Goal: Task Accomplishment & Management: Use online tool/utility

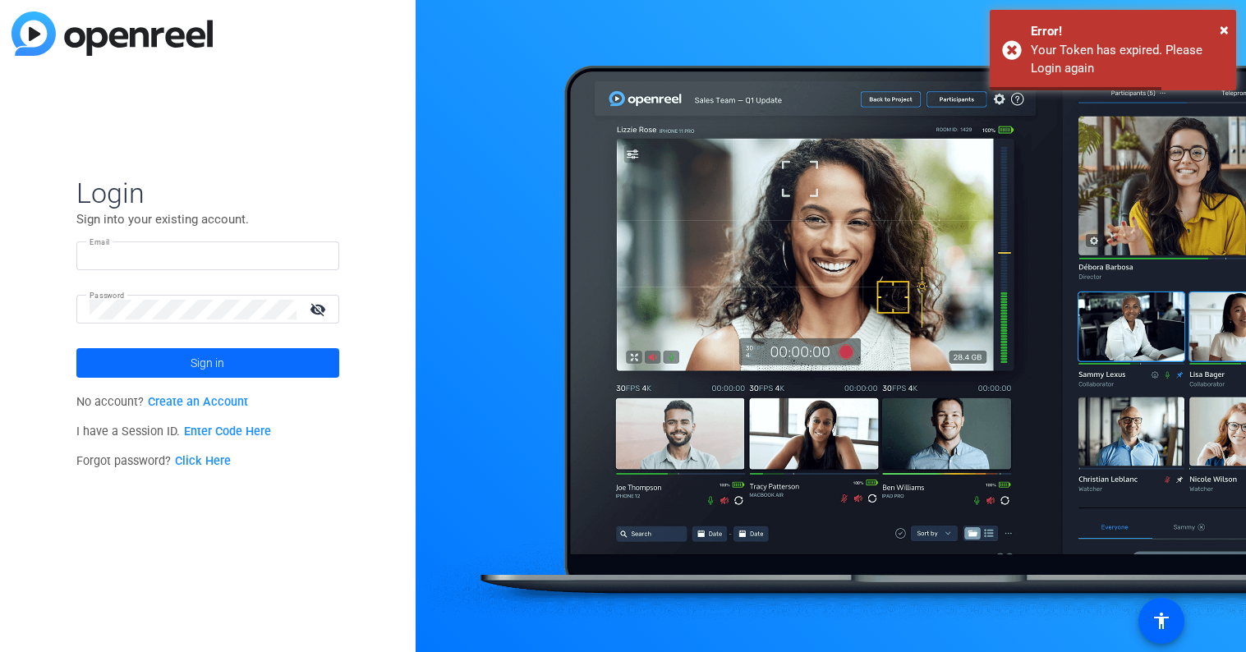
type input "[EMAIL_ADDRESS][PERSON_NAME][DOMAIN_NAME]"
click at [188, 365] on span at bounding box center [207, 362] width 263 height 39
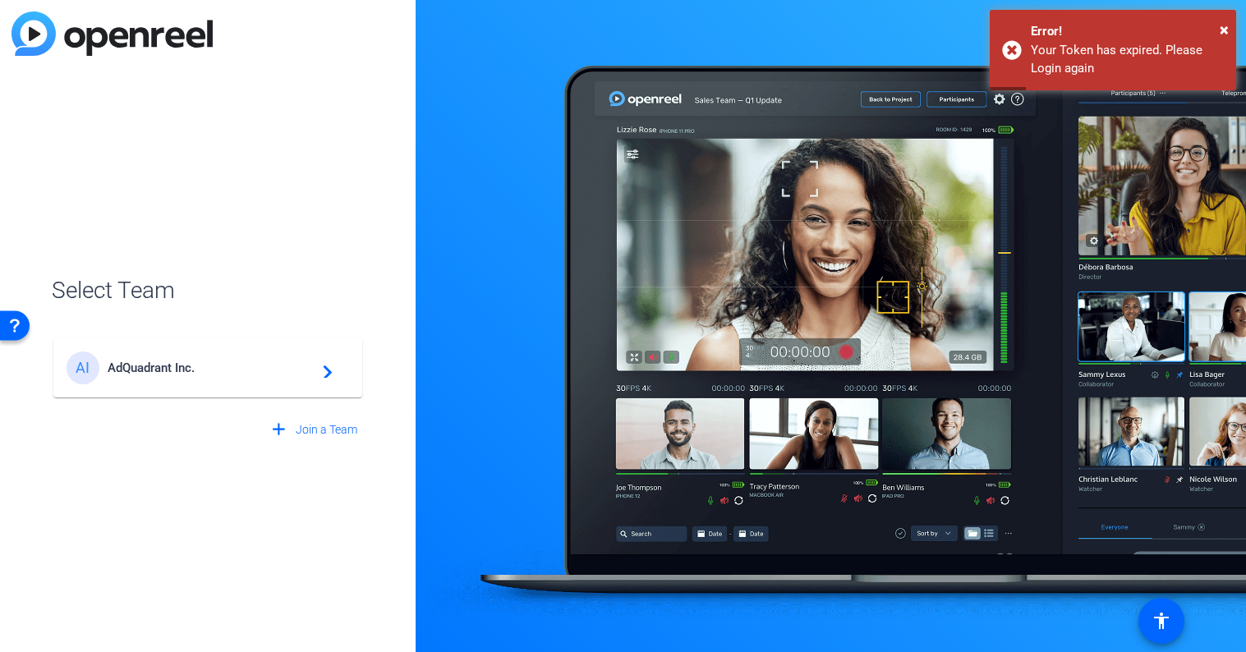
click at [195, 363] on span "AdQuadrant Inc." at bounding box center [210, 368] width 205 height 15
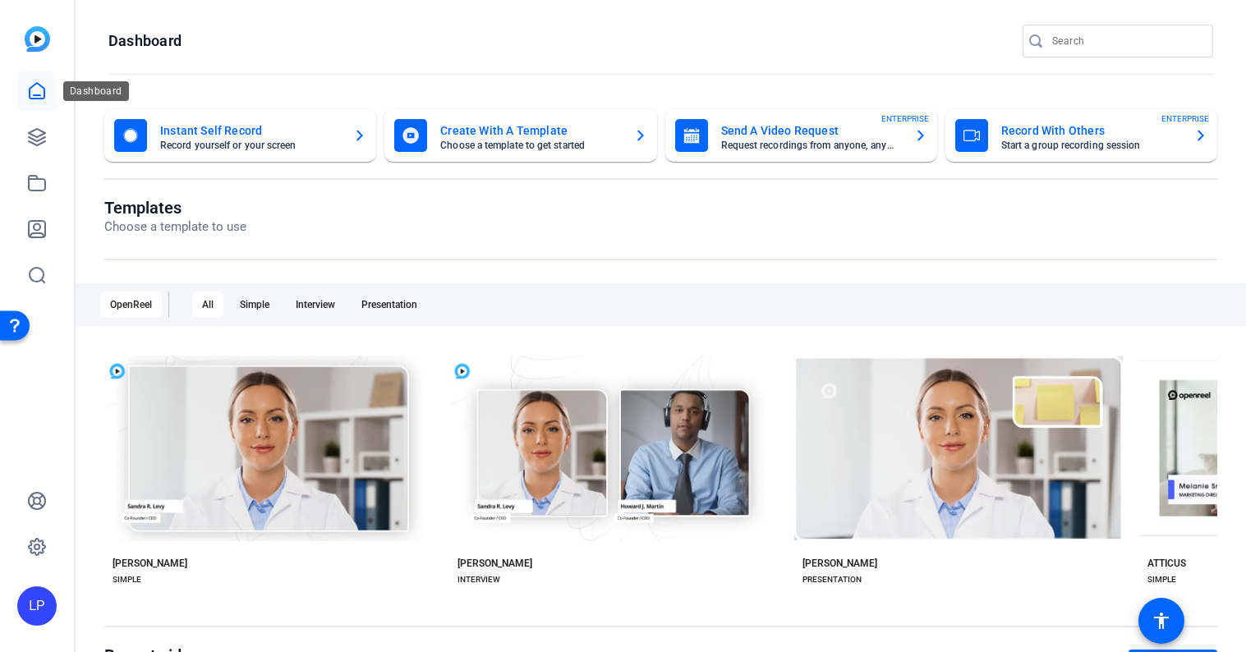
click at [43, 99] on icon at bounding box center [37, 91] width 15 height 16
click at [42, 136] on icon at bounding box center [37, 137] width 20 height 20
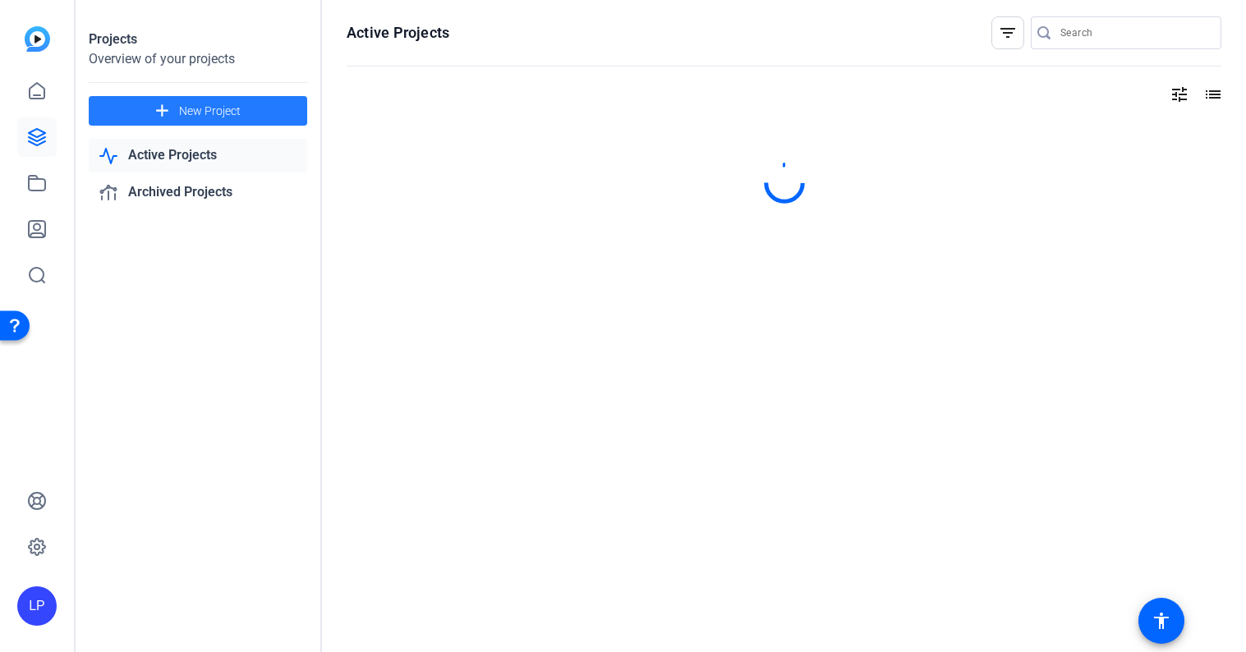
click at [181, 110] on span "New Project" at bounding box center [210, 111] width 62 height 17
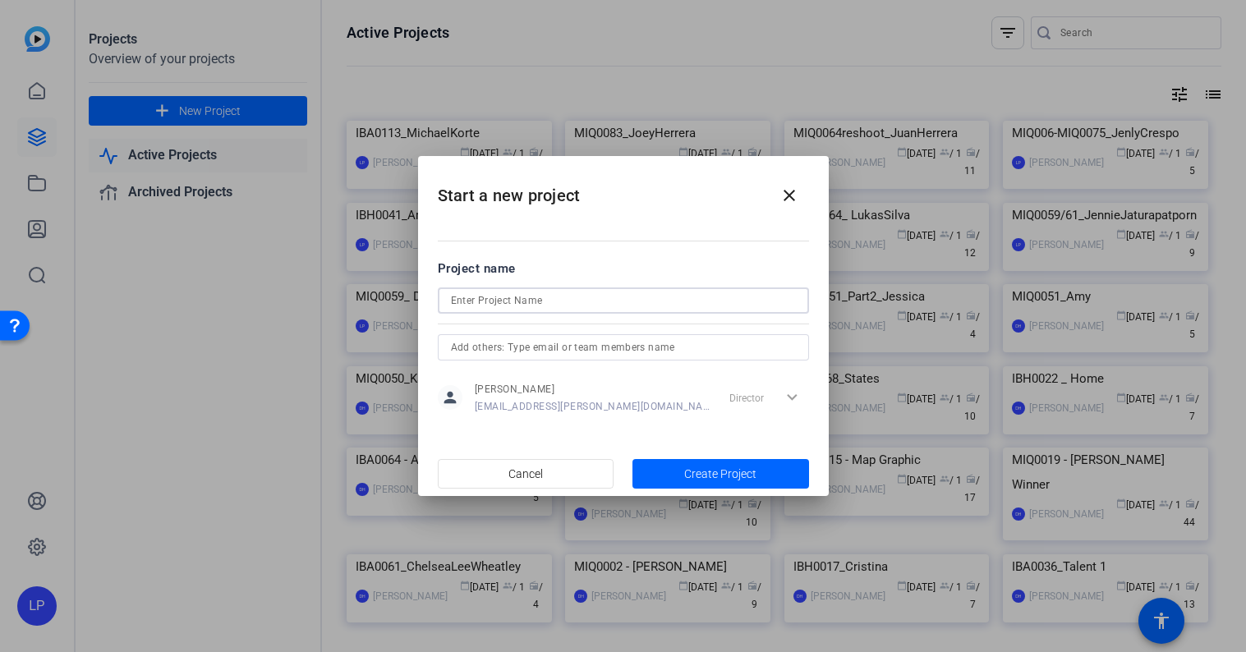
click at [517, 295] on input at bounding box center [623, 301] width 345 height 20
paste input "IBA0114 - Couples skit debt-free"
drag, startPoint x: 491, startPoint y: 300, endPoint x: 617, endPoint y: 306, distance: 125.8
click at [617, 306] on input "IBA0114 - Couples skit debt-free" at bounding box center [623, 301] width 345 height 20
click at [654, 300] on input "IBA0114 _AndrewRachelRodriguez" at bounding box center [623, 301] width 345 height 20
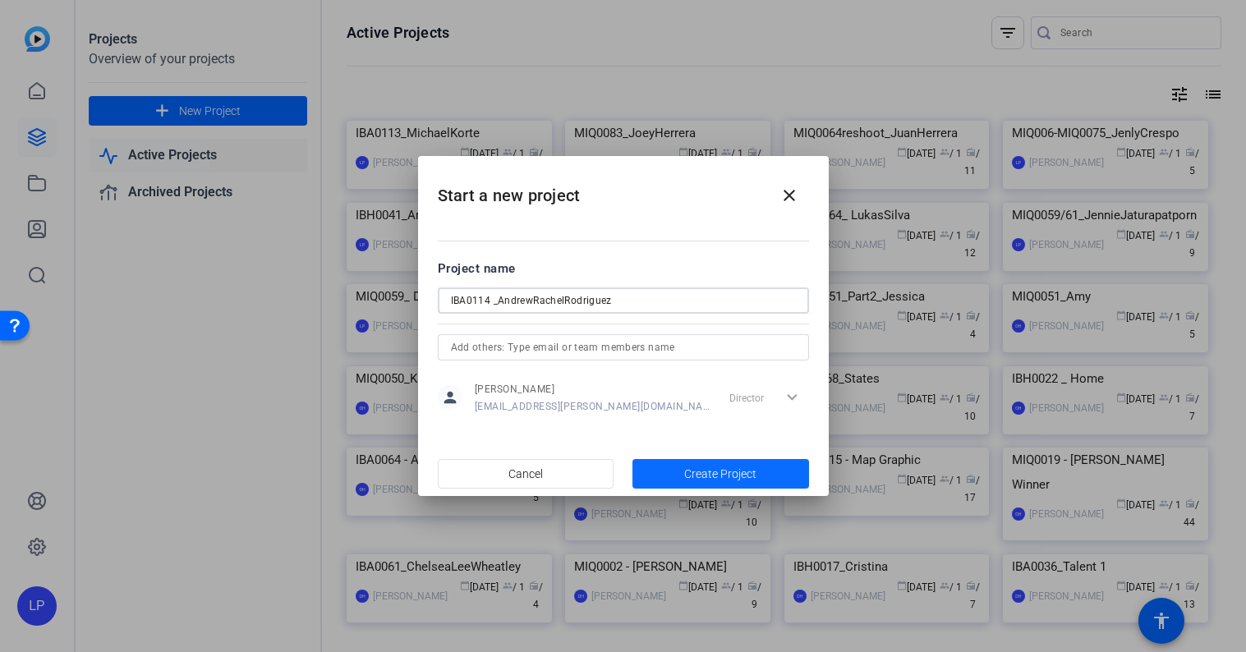
type input "IBA0114 _AndrewRachelRodriguez"
click at [705, 473] on span "Create Project" at bounding box center [720, 474] width 72 height 17
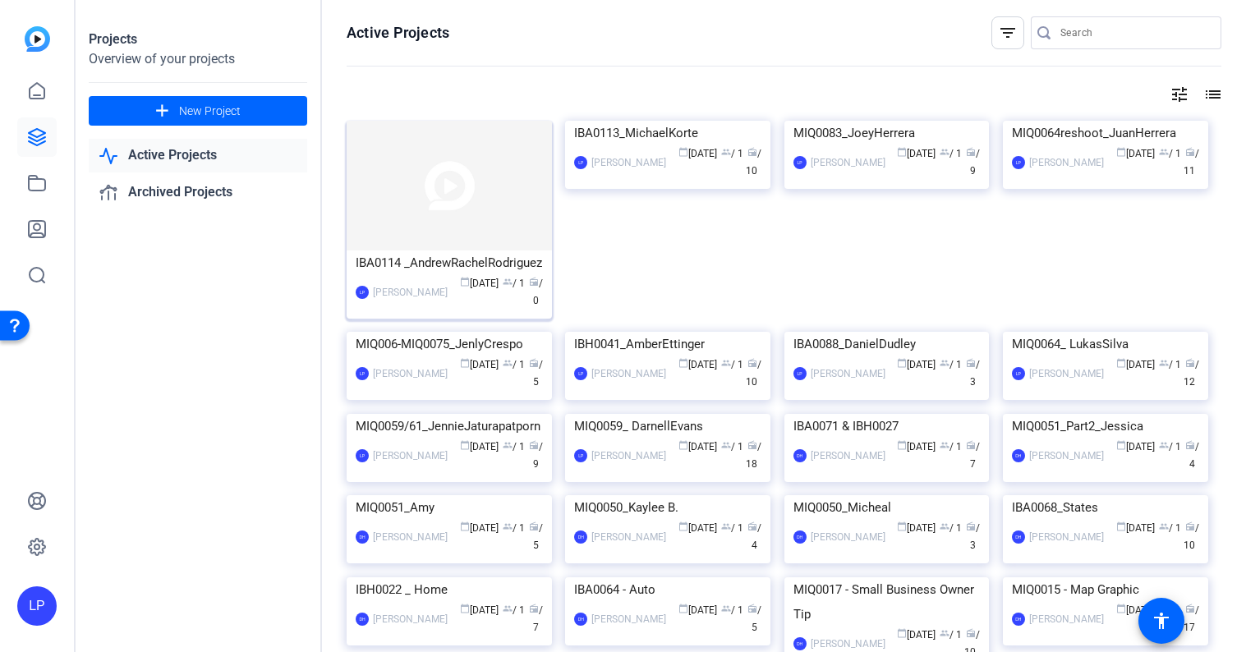
click at [522, 156] on img at bounding box center [449, 186] width 205 height 130
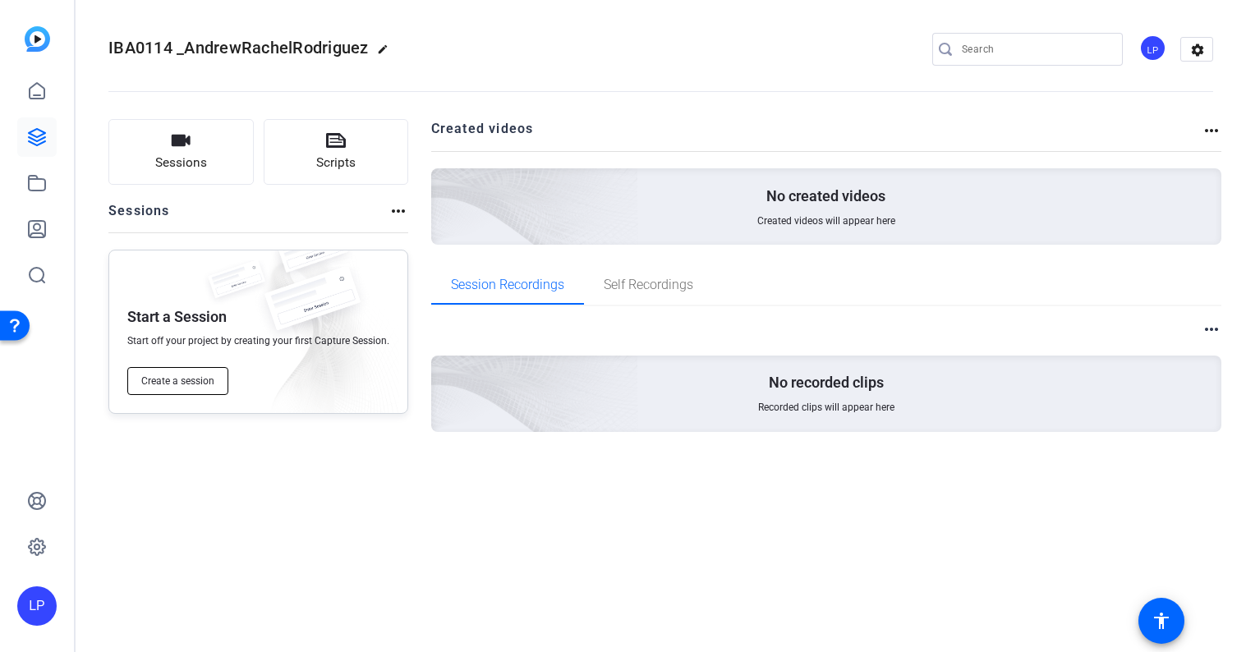
click at [202, 379] on span "Create a session" at bounding box center [177, 381] width 73 height 13
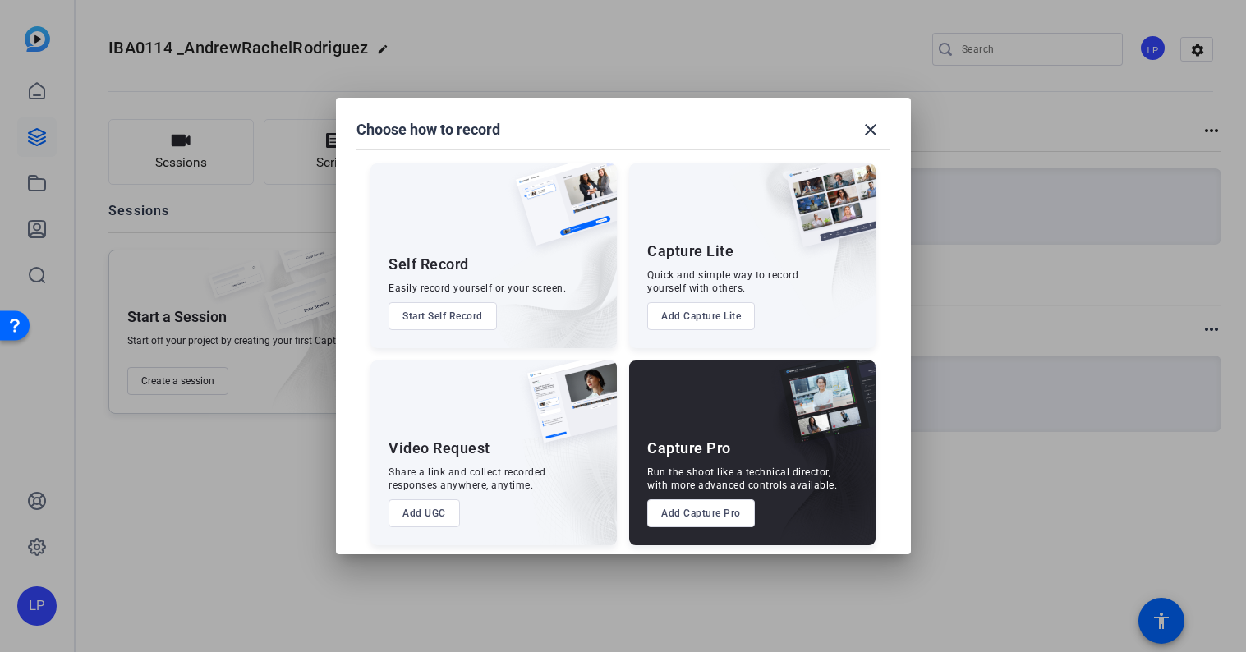
click at [756, 419] on img at bounding box center [815, 463] width 122 height 164
click at [708, 514] on button "Add Capture Pro" at bounding box center [701, 513] width 108 height 28
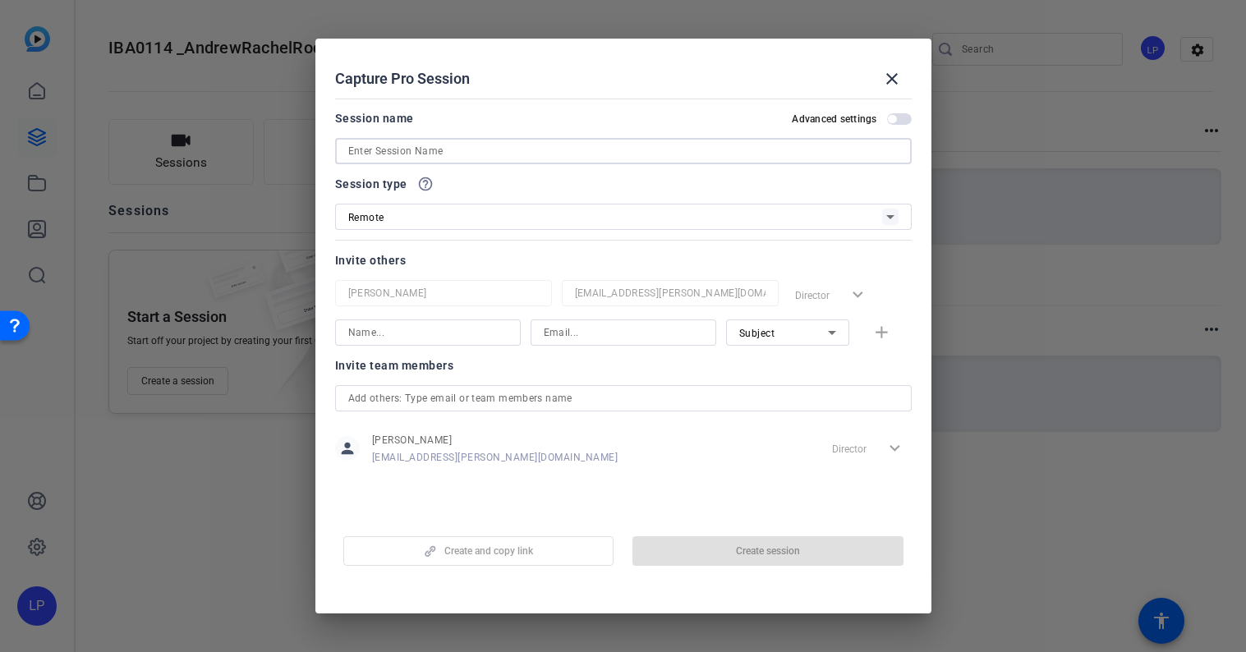
click at [434, 154] on input at bounding box center [623, 151] width 550 height 20
paste input "IBA0114 _AndrewRachelRodriguez"
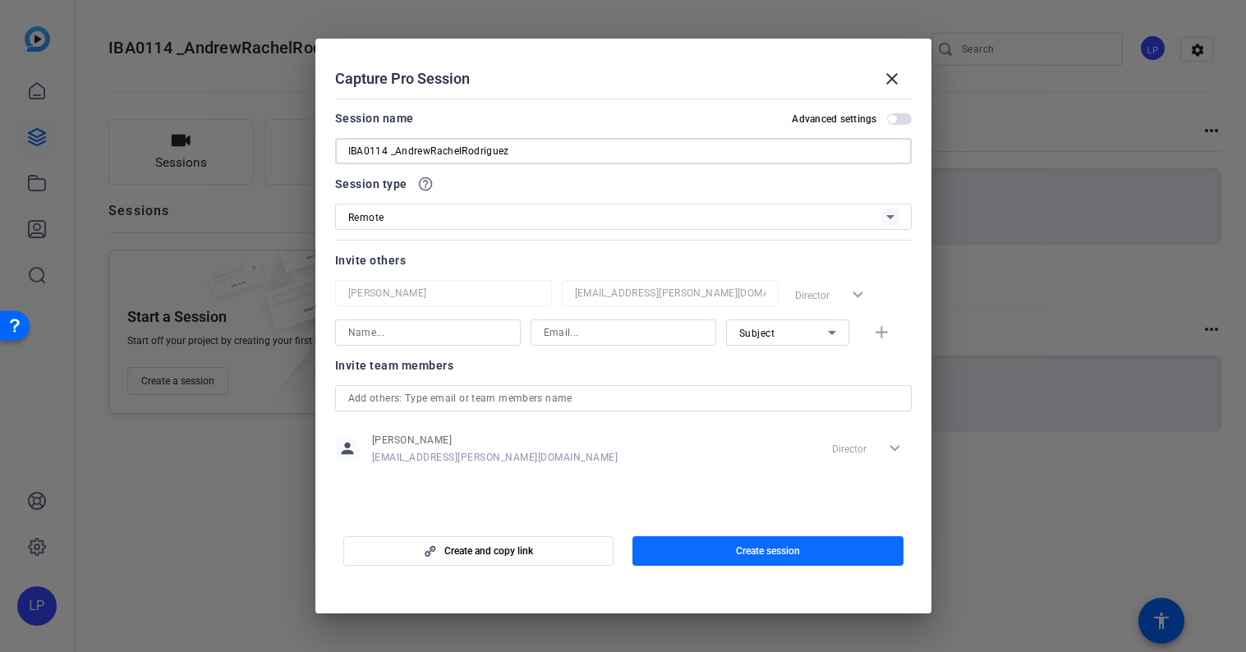
type input "IBA0114 _AndrewRachelRodriguez"
click at [703, 550] on span "button" at bounding box center [767, 550] width 271 height 39
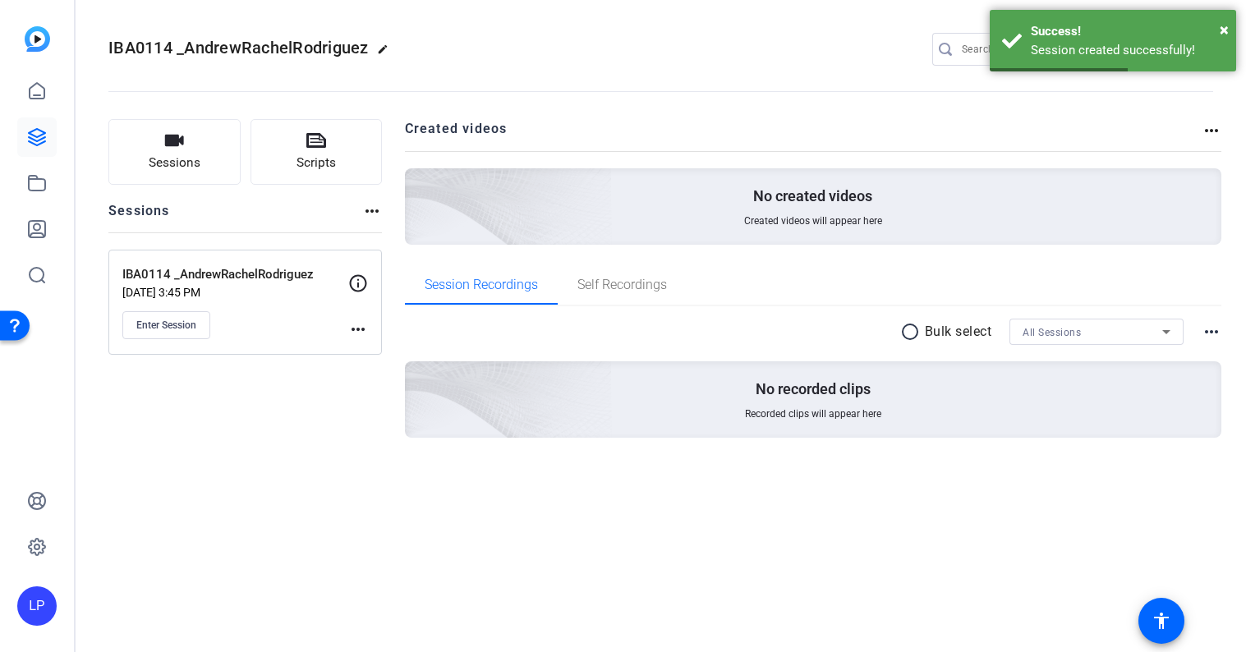
click at [357, 328] on mat-icon "more_horiz" at bounding box center [358, 329] width 20 height 20
click at [377, 348] on span "Edit Session" at bounding box center [398, 353] width 75 height 20
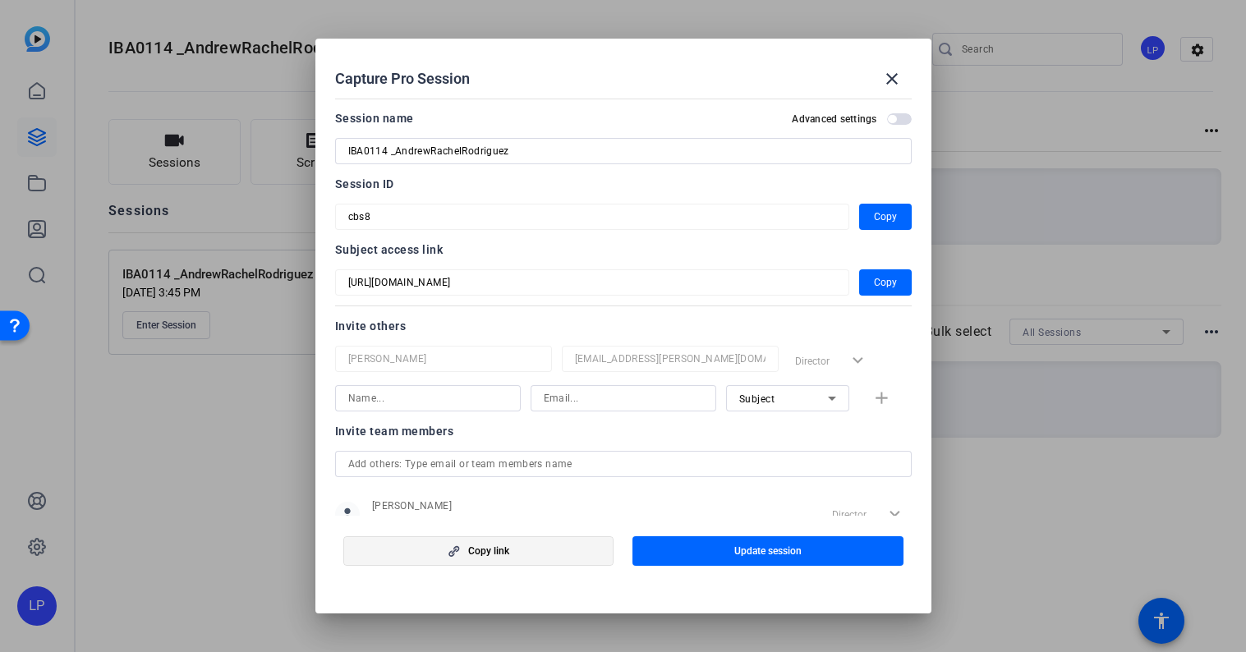
click at [460, 554] on icon "button" at bounding box center [453, 550] width 21 height 11
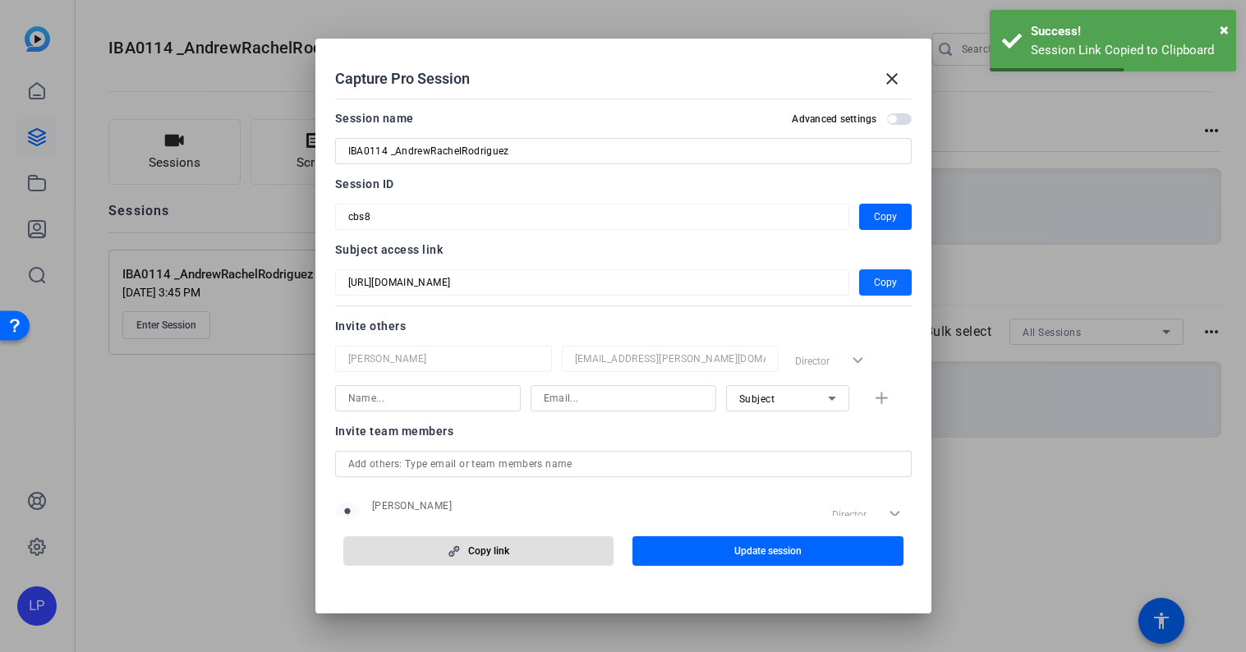
click at [870, 281] on span "button" at bounding box center [885, 282] width 53 height 39
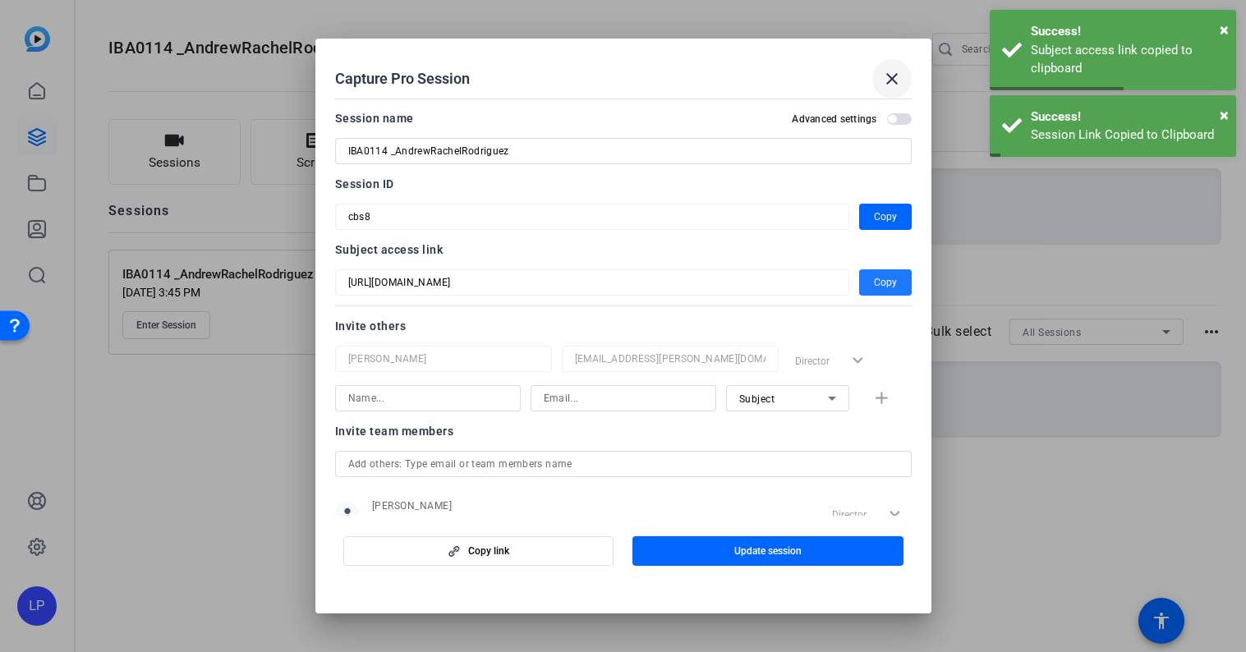
click at [899, 83] on mat-icon "close" at bounding box center [892, 79] width 20 height 20
